Goal: Information Seeking & Learning: Learn about a topic

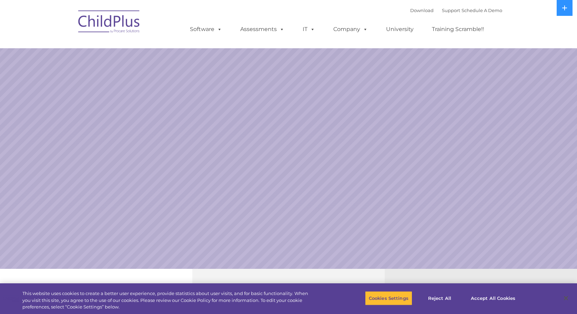
select select "MEDIUM"
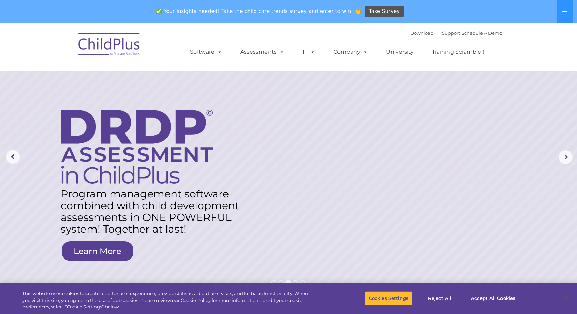
click at [451, 14] on div "✅ Your insights needed! Take the child care trends survey and enter to win! 👏 T…" at bounding box center [278, 11] width 557 height 22
click at [562, 9] on icon at bounding box center [564, 12] width 6 height 6
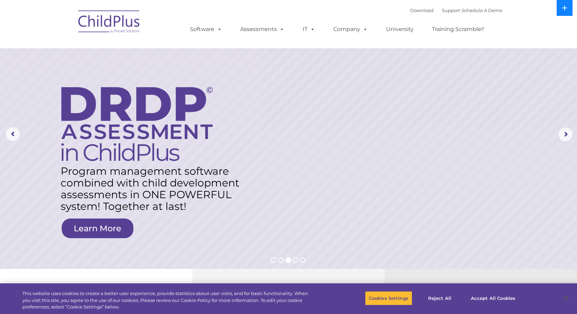
click at [563, 7] on icon at bounding box center [564, 8] width 6 height 6
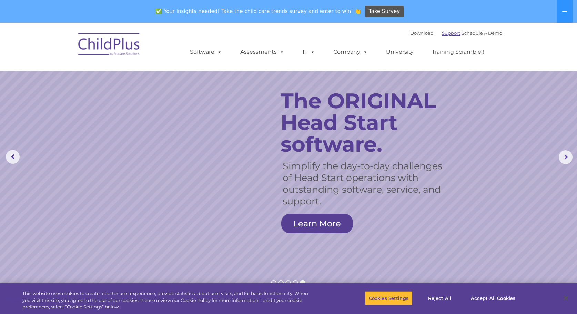
click at [442, 33] on link "Support" at bounding box center [451, 33] width 18 height 6
